Goal: Navigation & Orientation: Understand site structure

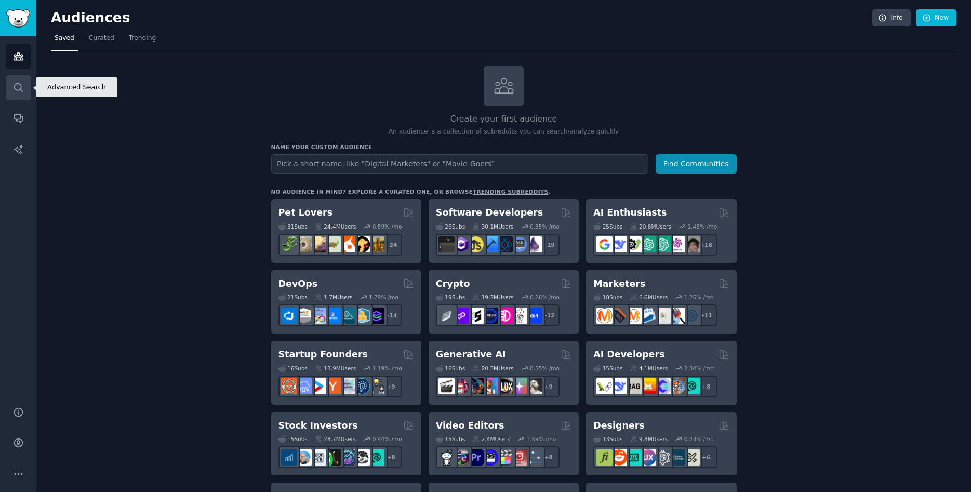
click at [11, 89] on link "Search" at bounding box center [18, 87] width 25 height 25
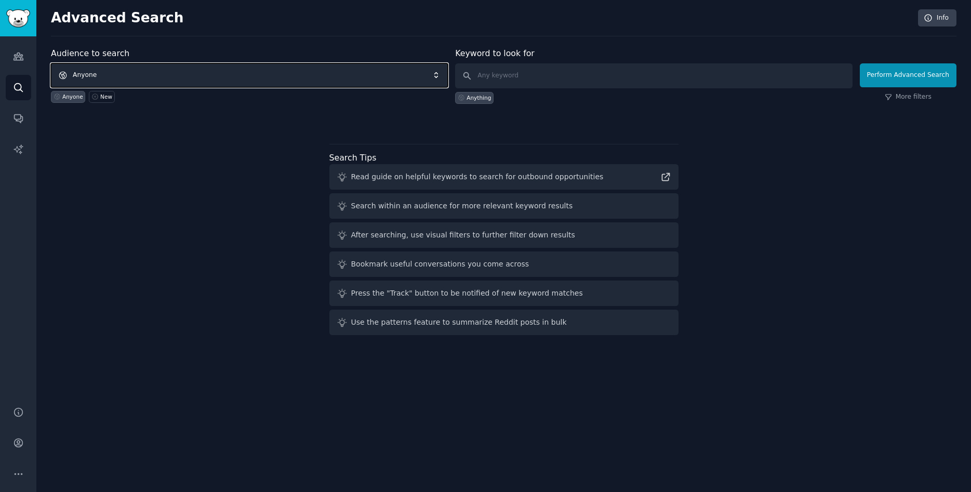
click at [218, 68] on span "Anyone" at bounding box center [249, 75] width 397 height 24
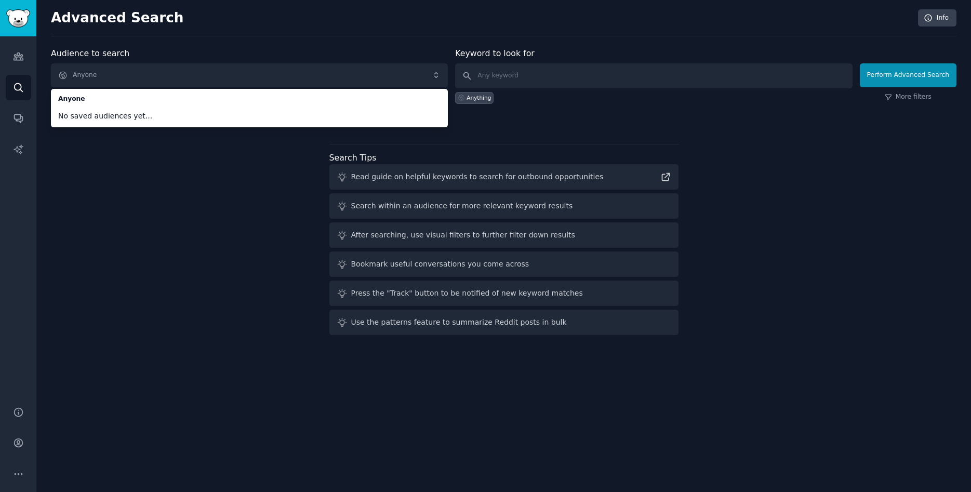
click at [215, 153] on div "Audience to search Anyone Anyone No saved audiences yet... Anyone New Keyword t…" at bounding box center [504, 193] width 906 height 292
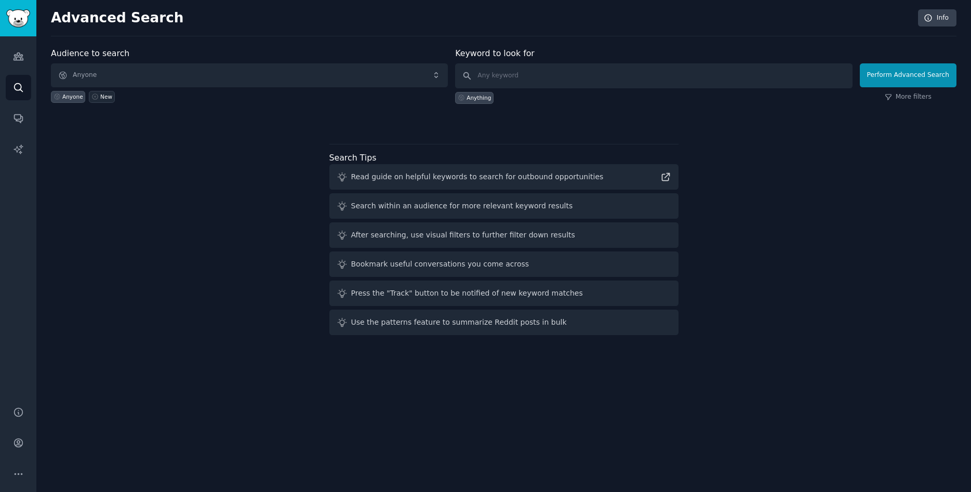
click at [100, 93] on div "New" at bounding box center [106, 96] width 12 height 7
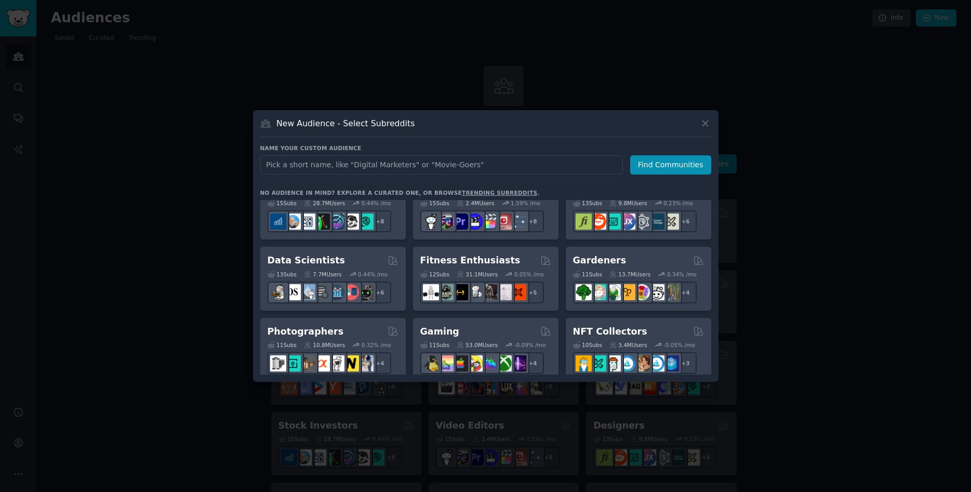
scroll to position [415, 0]
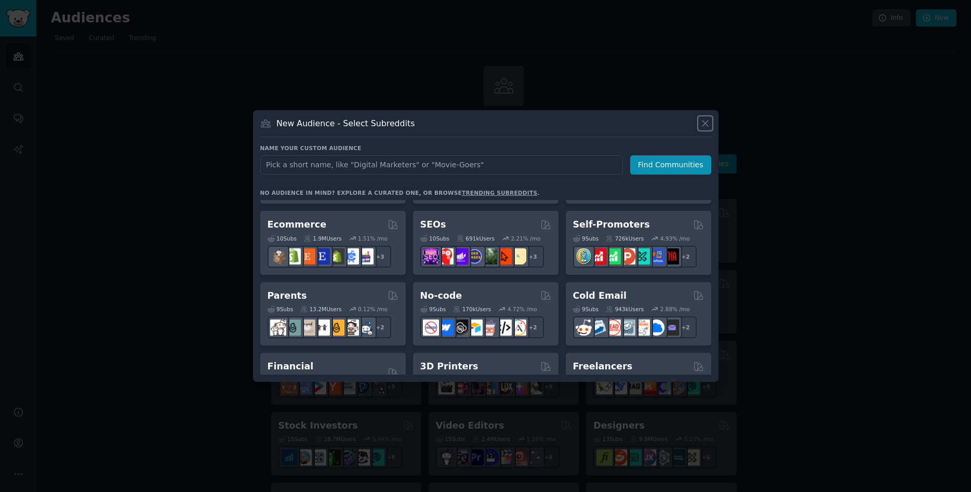
click at [705, 120] on icon at bounding box center [705, 123] width 11 height 11
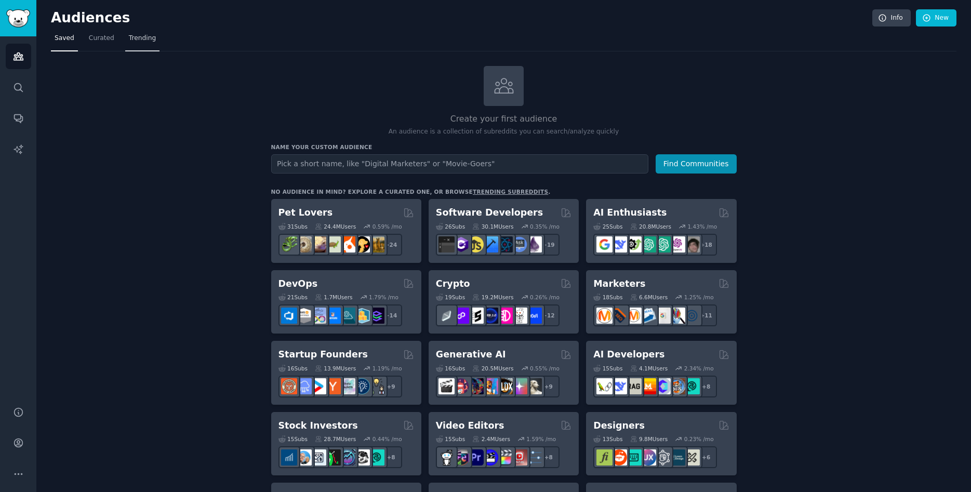
click at [139, 36] on span "Trending" at bounding box center [142, 38] width 27 height 9
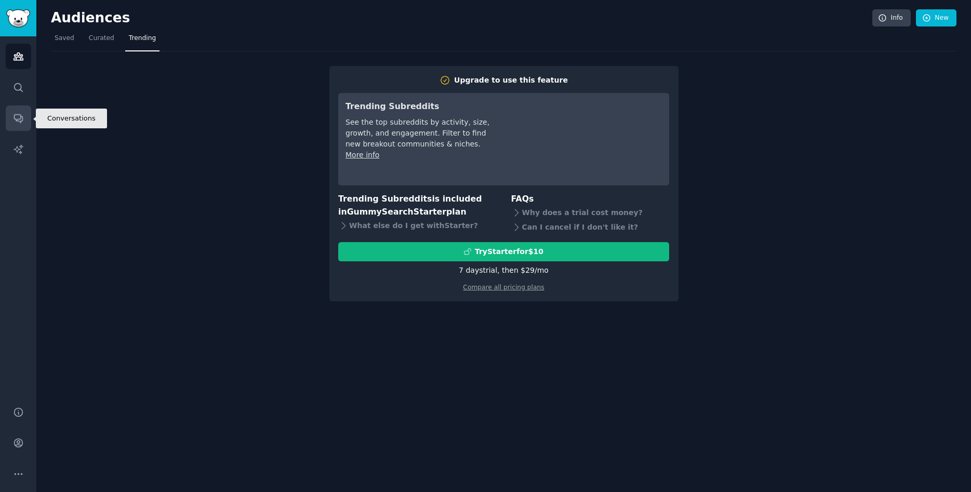
click at [16, 113] on icon "Sidebar" at bounding box center [18, 118] width 11 height 11
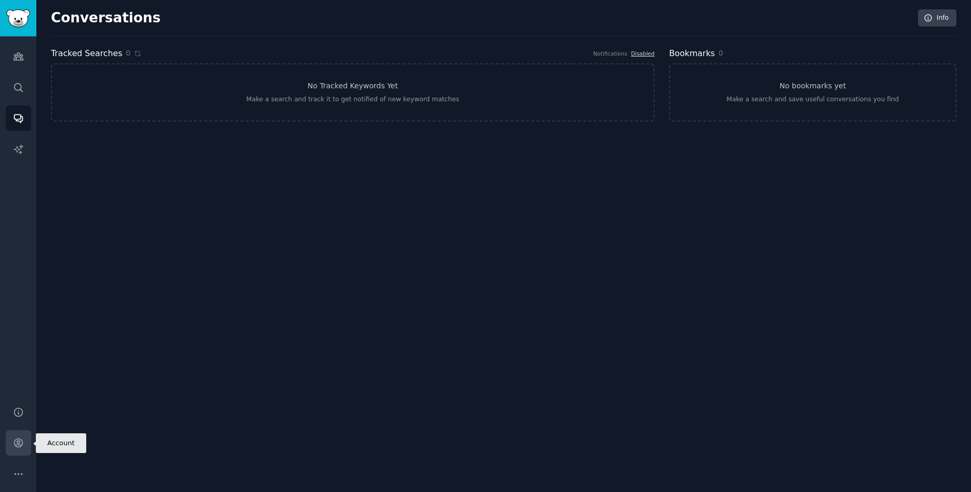
click at [19, 450] on link "Account" at bounding box center [18, 442] width 25 height 25
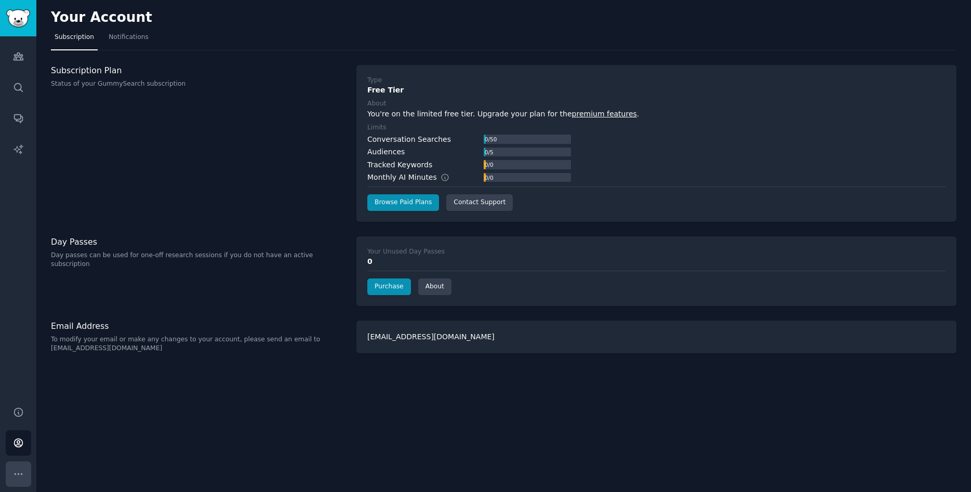
click at [25, 470] on button "More" at bounding box center [18, 473] width 25 height 25
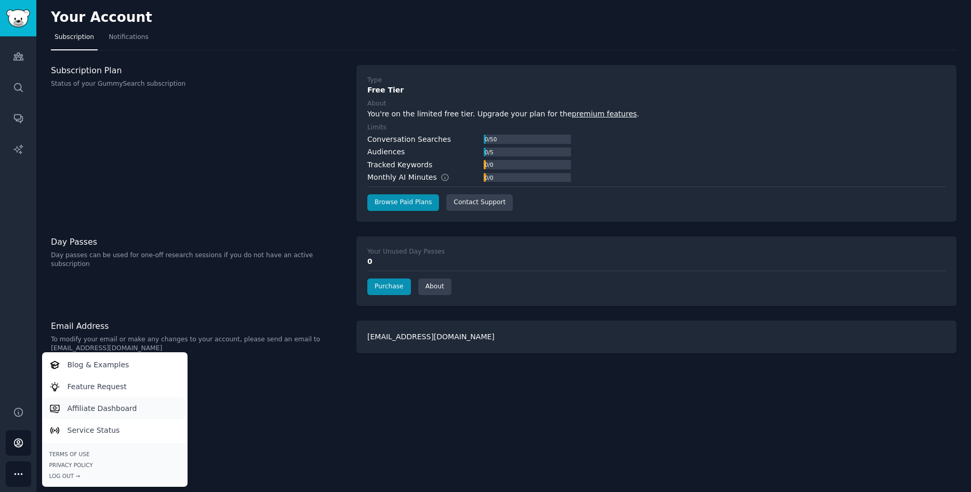
click at [97, 408] on p "Affiliate Dashboard" at bounding box center [103, 408] width 70 height 11
click at [126, 429] on link "Service Status" at bounding box center [115, 430] width 142 height 22
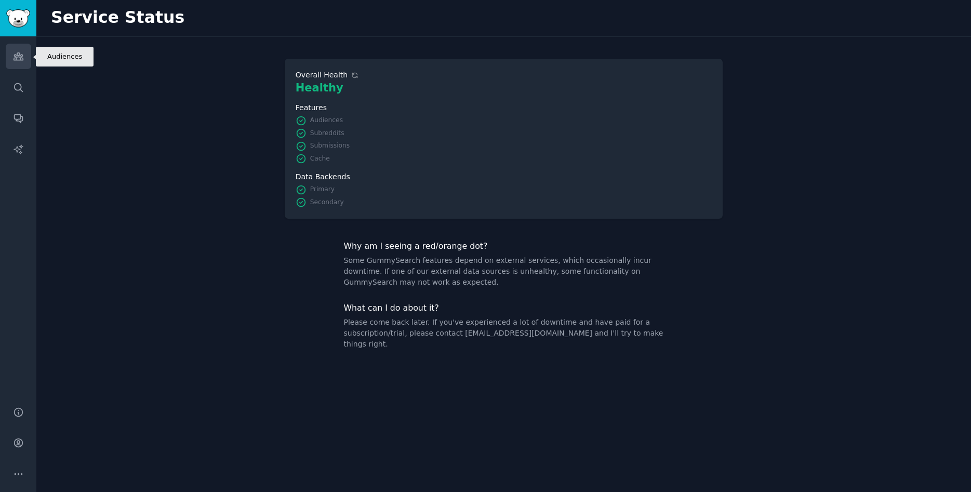
click at [24, 61] on link "Audiences" at bounding box center [18, 56] width 25 height 25
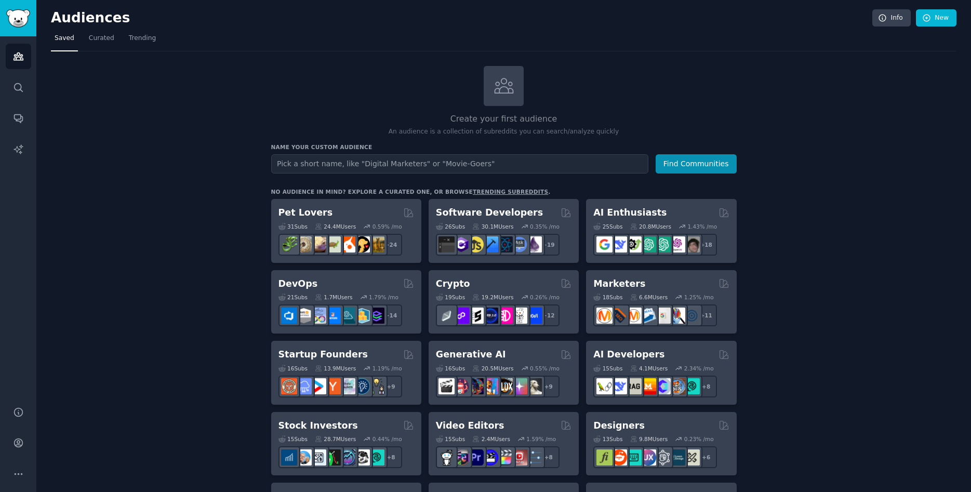
click at [481, 190] on link "trending subreddits" at bounding box center [510, 192] width 75 height 6
click at [100, 41] on span "Curated" at bounding box center [101, 38] width 25 height 9
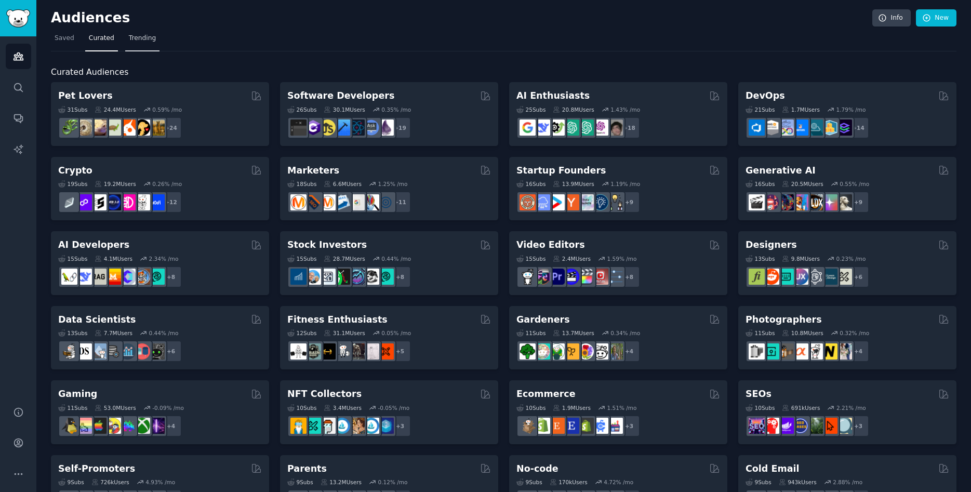
click at [135, 35] on span "Trending" at bounding box center [142, 38] width 27 height 9
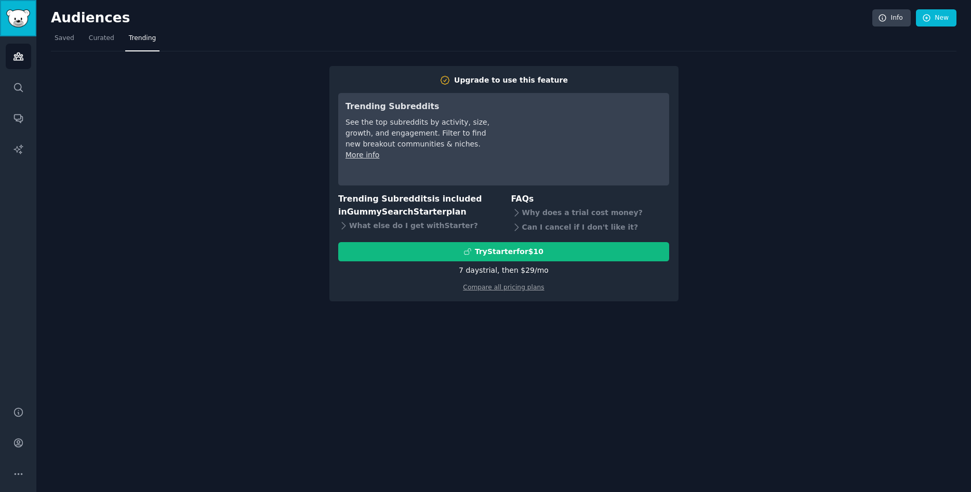
click at [20, 11] on img "Sidebar" at bounding box center [18, 18] width 24 height 18
